Goal: Task Accomplishment & Management: Use online tool/utility

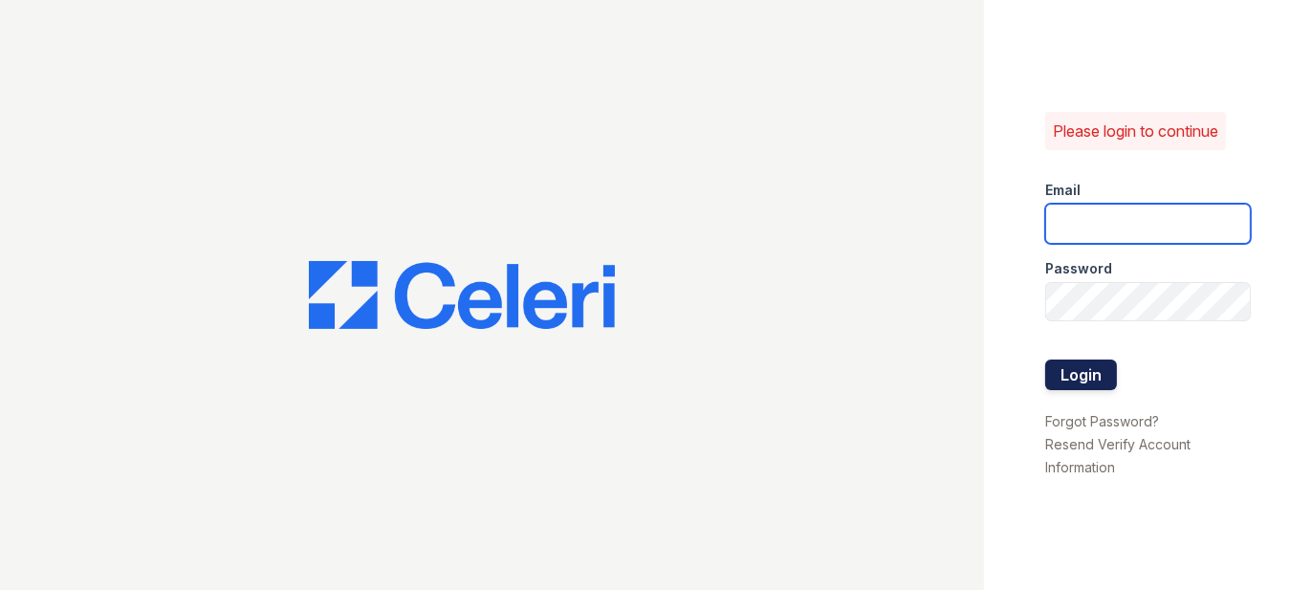
type input "[EMAIL_ADDRESS][DOMAIN_NAME]"
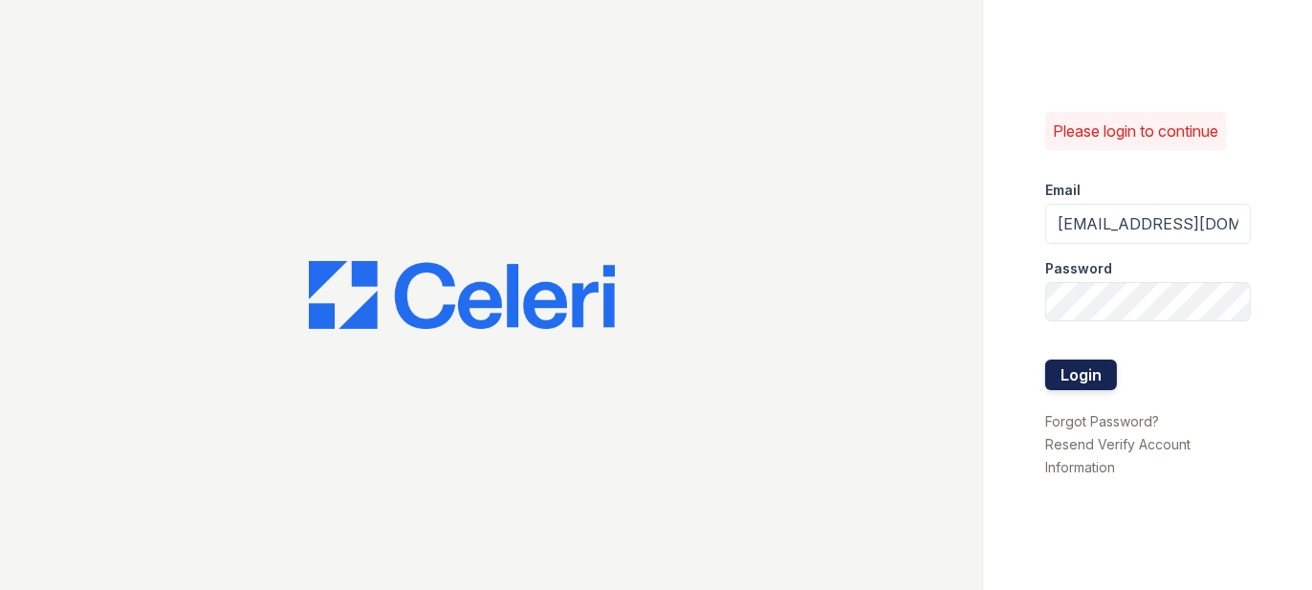
click at [1080, 377] on button "Login" at bounding box center [1081, 374] width 72 height 31
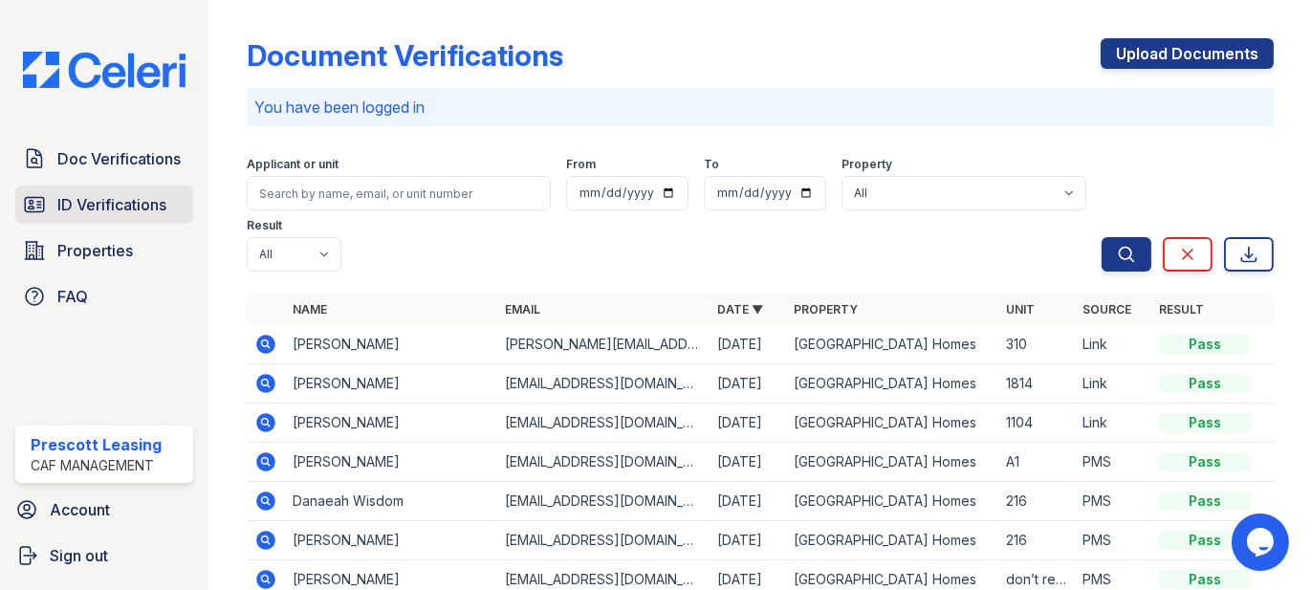
click at [121, 221] on link "ID Verifications" at bounding box center [104, 204] width 178 height 38
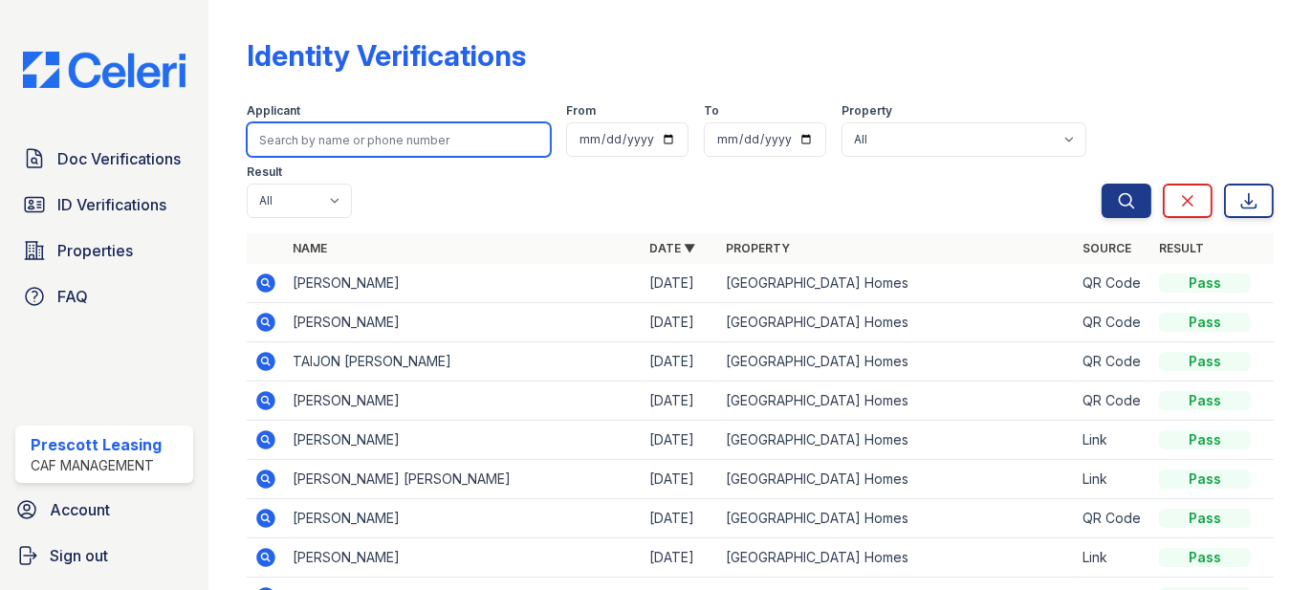
click at [401, 142] on input "search" at bounding box center [399, 139] width 304 height 34
type input "[PERSON_NAME]"
click at [1101, 184] on button "Search" at bounding box center [1126, 201] width 50 height 34
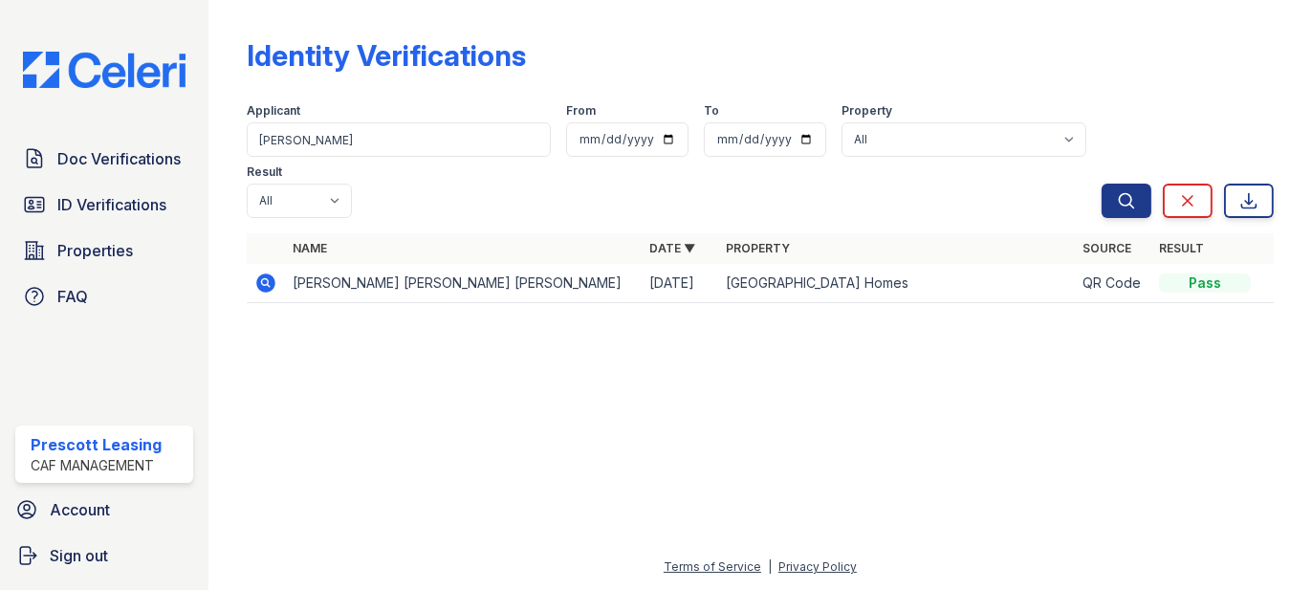
click at [832, 162] on form "Applicant [GEOGRAPHIC_DATA] From To Property All [GEOGRAPHIC_DATA] Homes Result…" at bounding box center [760, 157] width 1027 height 138
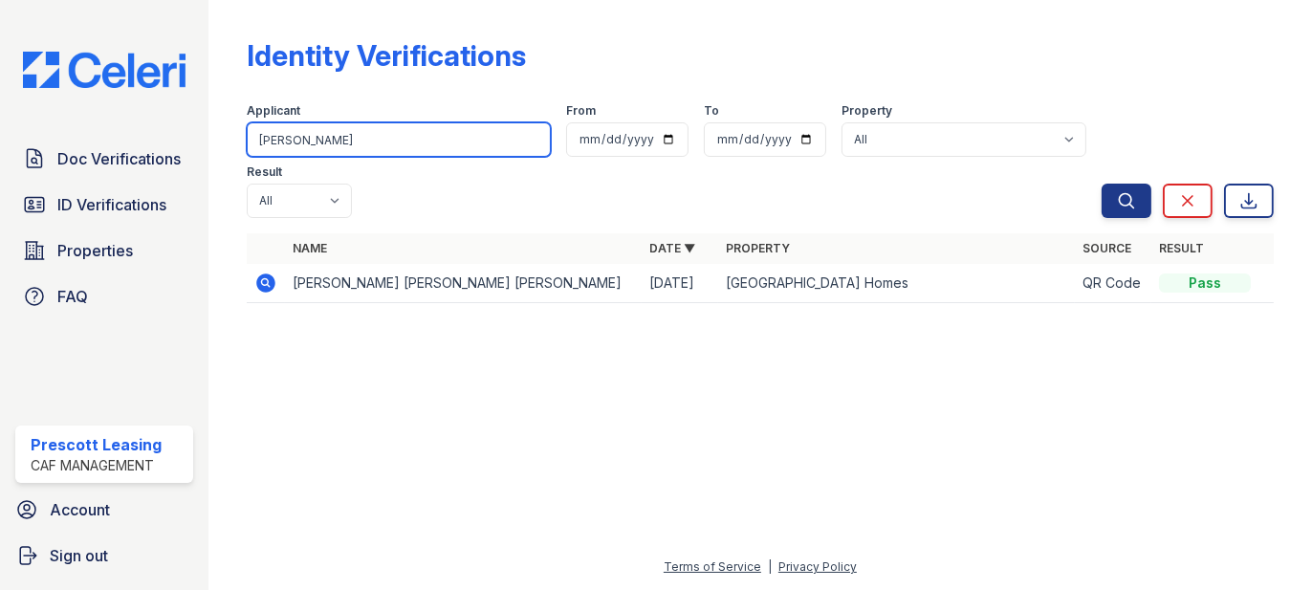
click at [328, 144] on input "[PERSON_NAME]" at bounding box center [399, 139] width 304 height 34
click at [408, 142] on input "[PERSON_NAME]" at bounding box center [399, 139] width 304 height 34
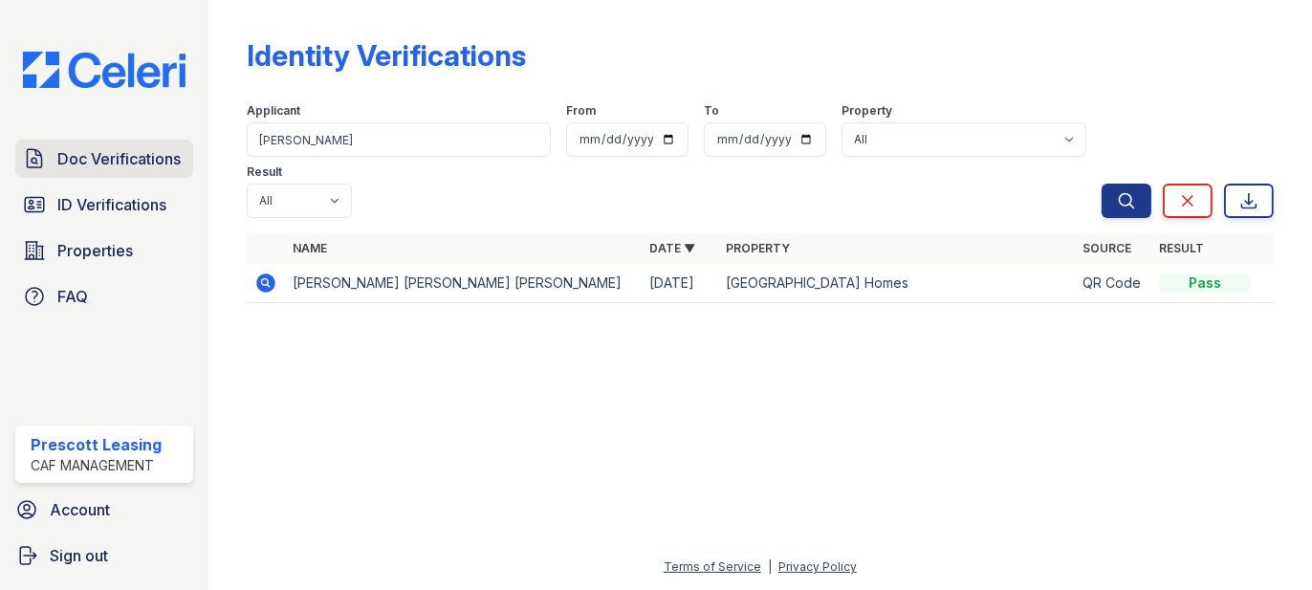
click at [123, 152] on span "Doc Verifications" at bounding box center [118, 158] width 123 height 23
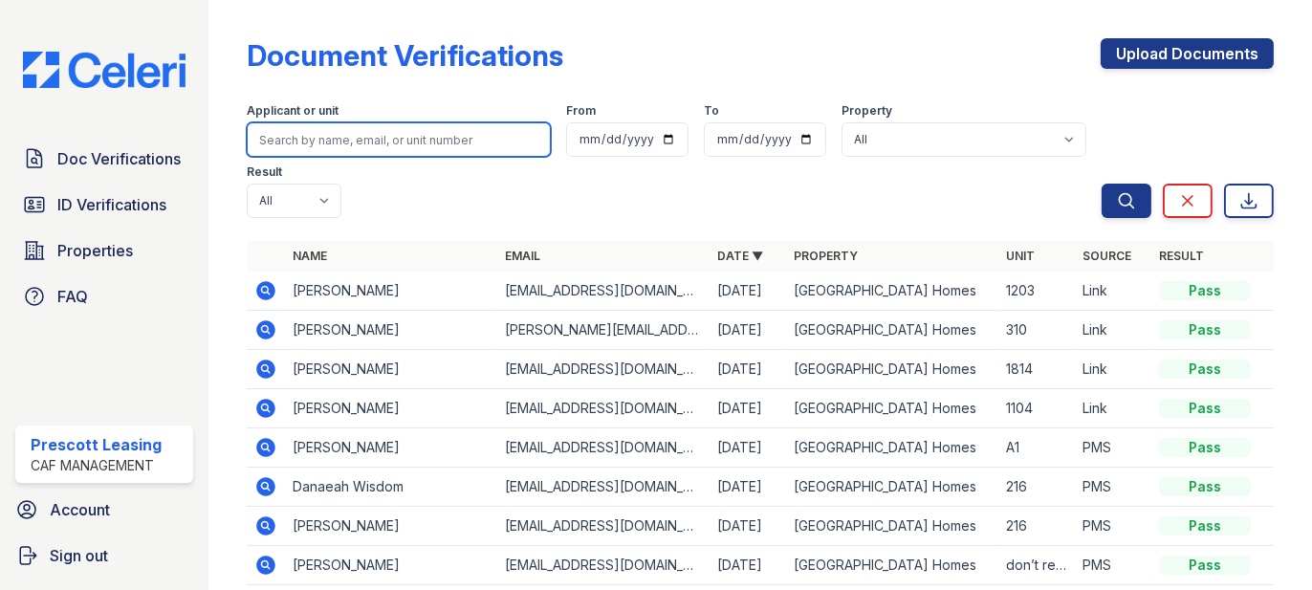
drag, startPoint x: 380, startPoint y: 143, endPoint x: 349, endPoint y: 144, distance: 30.6
click at [349, 144] on input "search" at bounding box center [399, 139] width 304 height 34
type input "green"
click at [1101, 184] on button "Search" at bounding box center [1126, 201] width 50 height 34
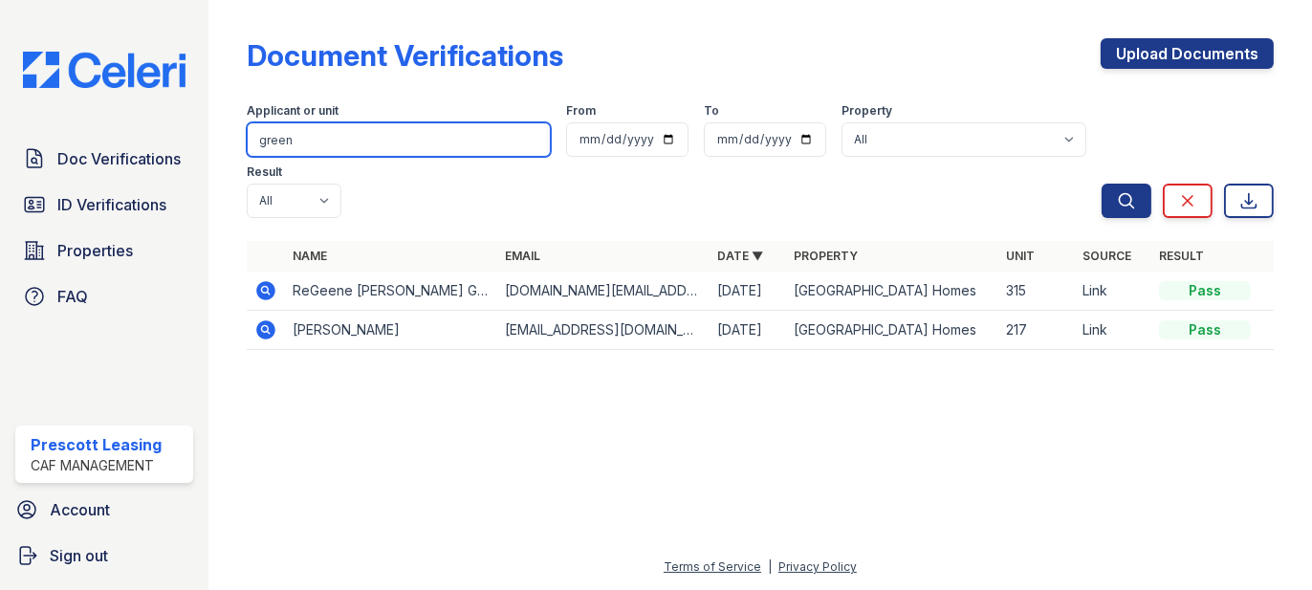
click at [357, 141] on input "green" at bounding box center [399, 139] width 304 height 34
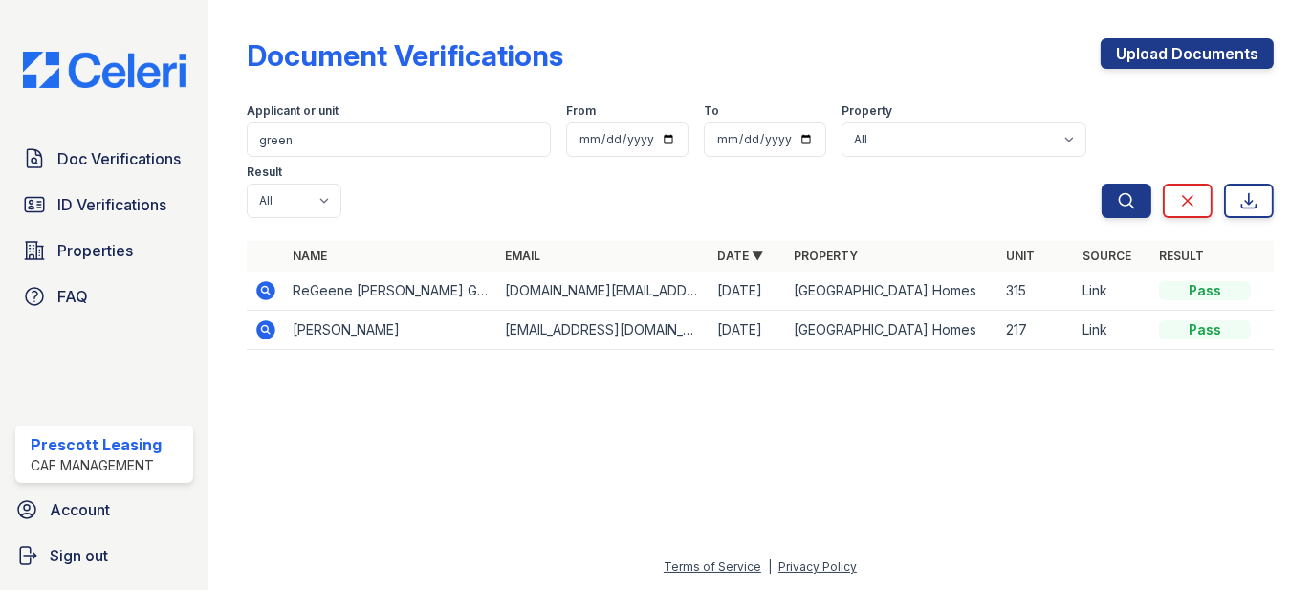
click at [432, 400] on div at bounding box center [760, 478] width 1042 height 156
